Goal: Task Accomplishment & Management: Manage account settings

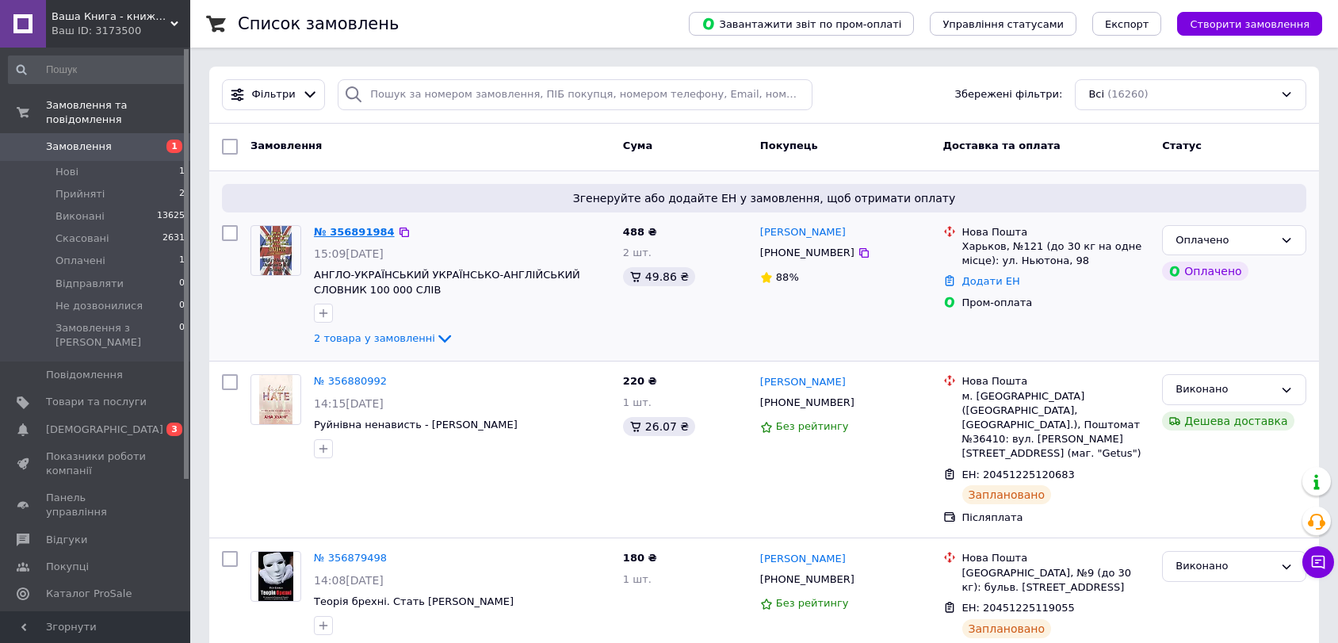
click at [355, 230] on link "№ 356891984" at bounding box center [354, 232] width 81 height 12
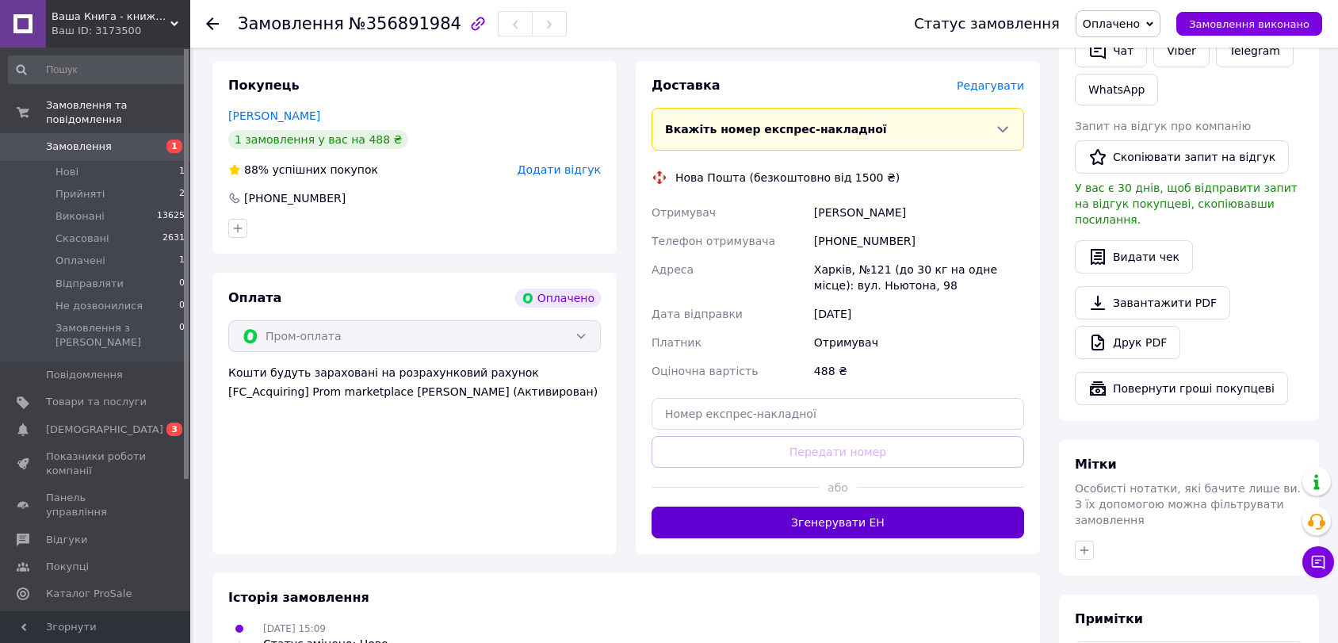
scroll to position [440, 0]
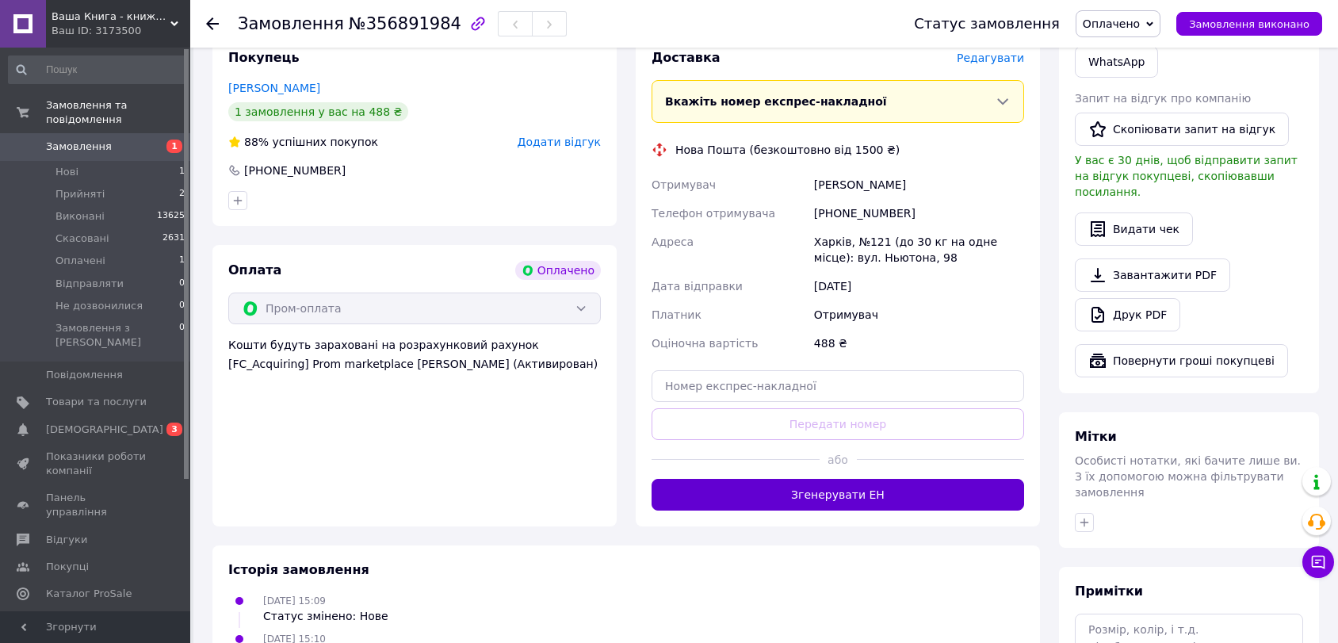
click at [834, 503] on button "Згенерувати ЕН" at bounding box center [837, 495] width 373 height 32
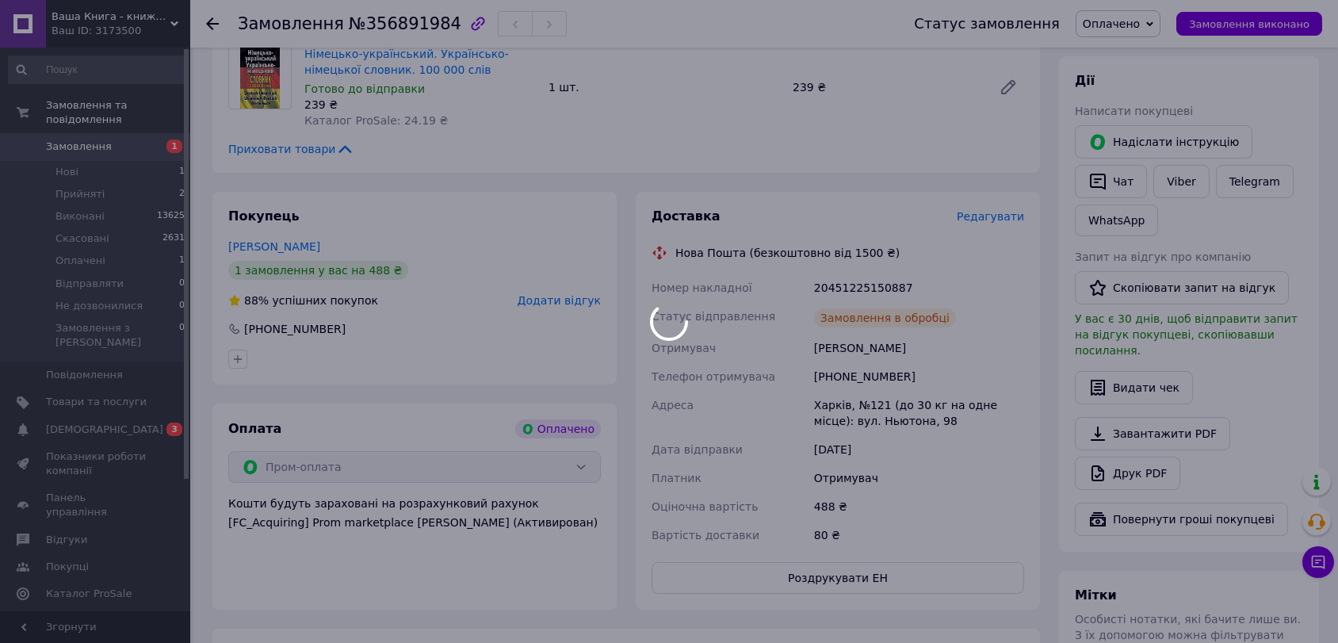
scroll to position [264, 0]
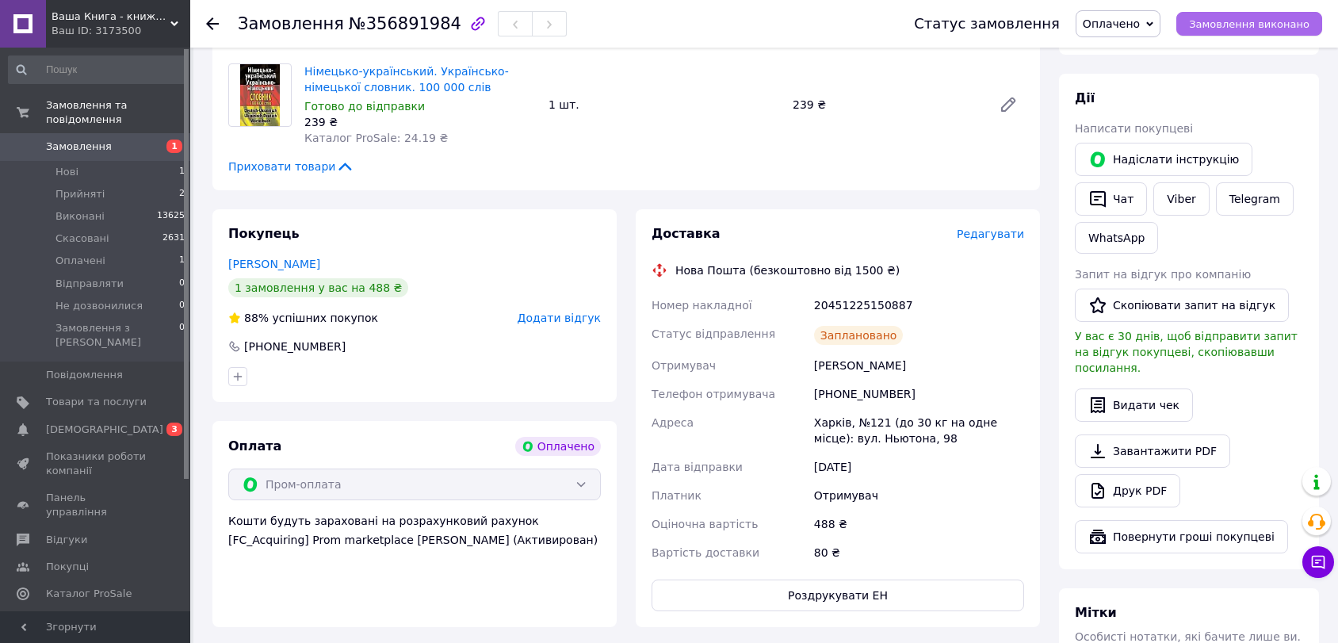
click at [1277, 21] on span "Замовлення виконано" at bounding box center [1249, 24] width 120 height 12
click at [94, 139] on span "Замовлення" at bounding box center [79, 146] width 66 height 14
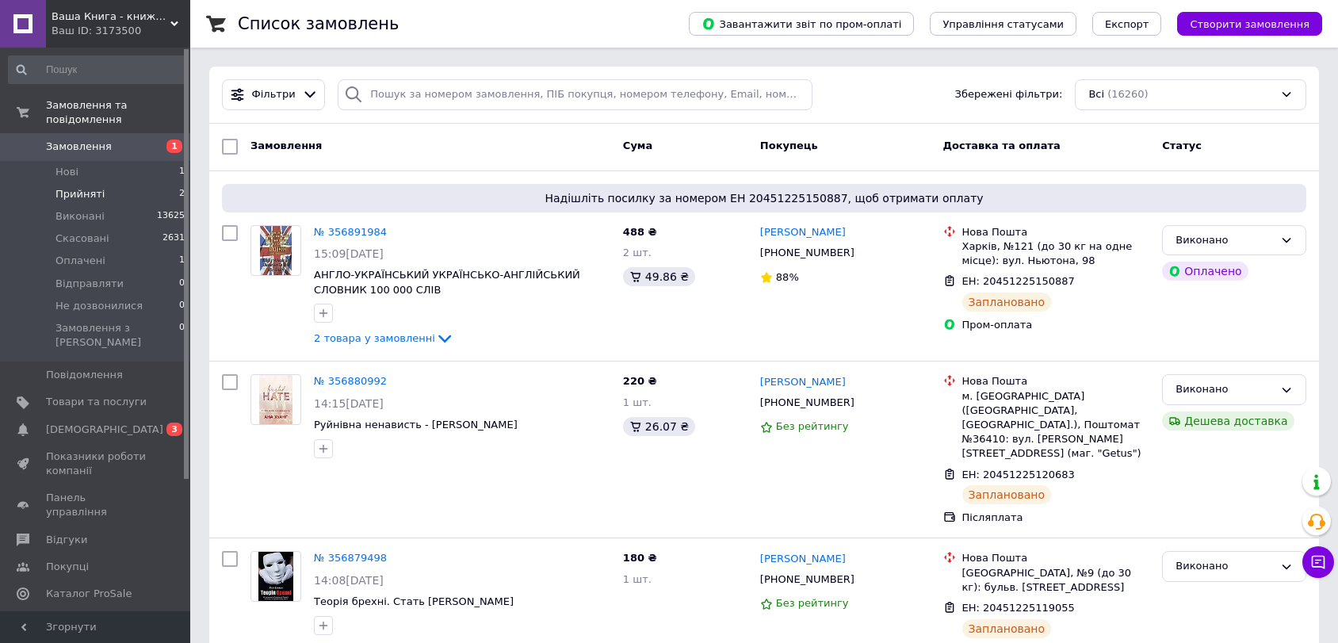
click at [99, 183] on li "Прийняті 2" at bounding box center [97, 194] width 194 height 22
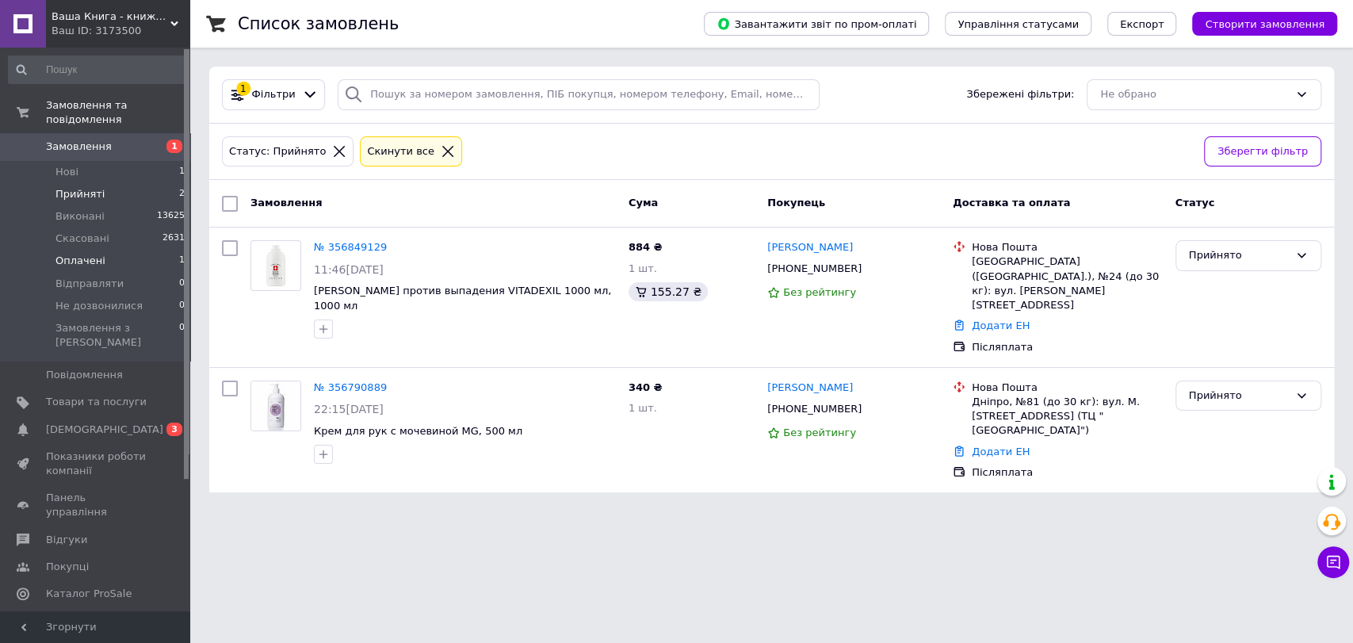
click at [89, 254] on span "Оплачені" at bounding box center [80, 261] width 50 height 14
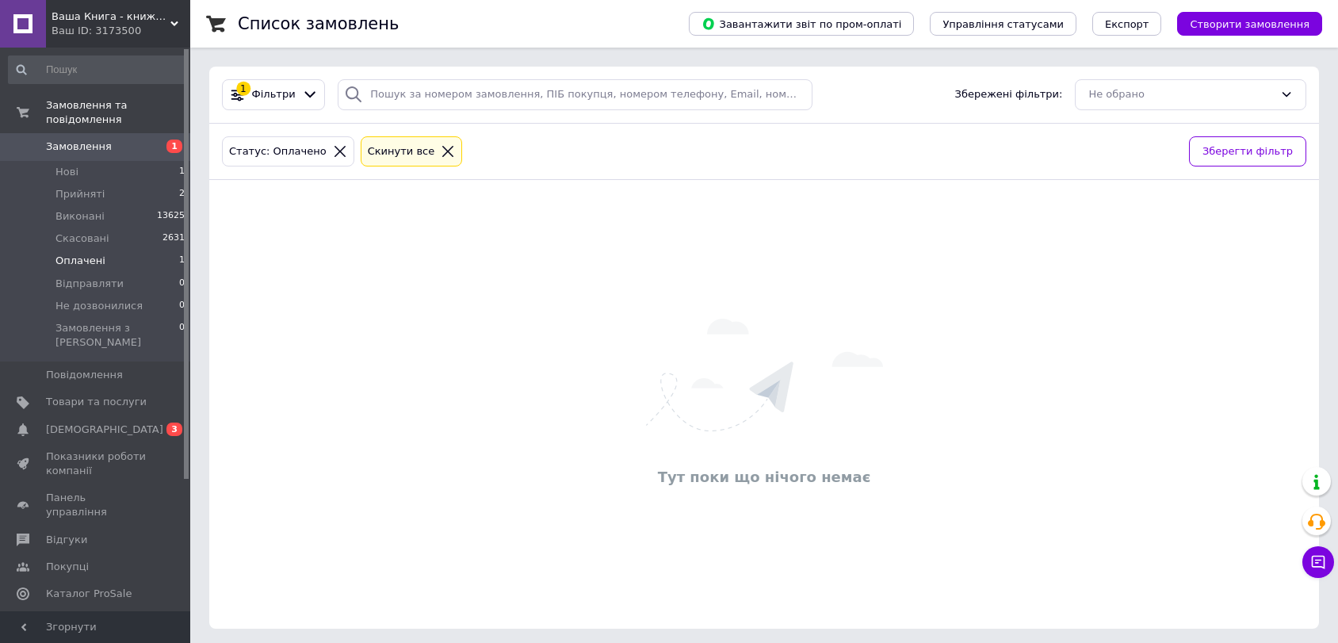
click at [90, 139] on span "Замовлення" at bounding box center [79, 146] width 66 height 14
